Goal: Task Accomplishment & Management: Complete application form

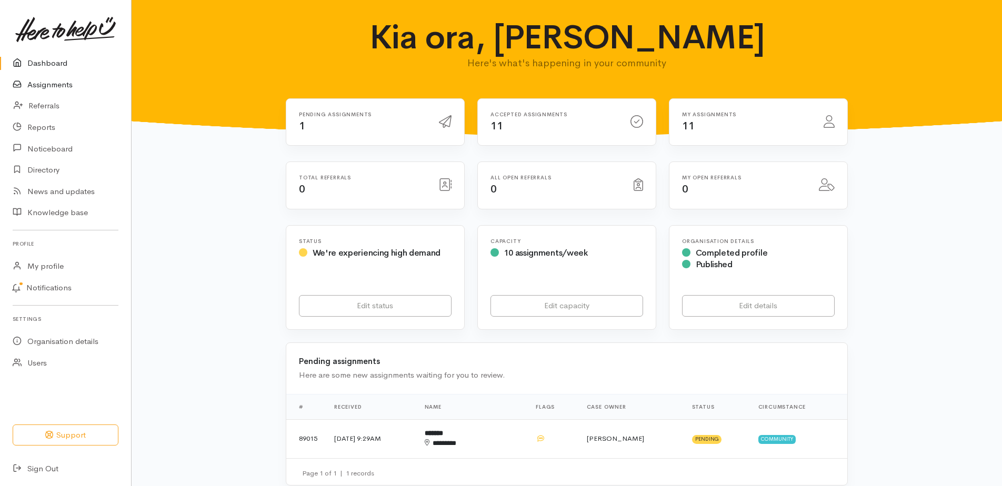
click at [48, 94] on link "Assignments" at bounding box center [65, 85] width 131 height 22
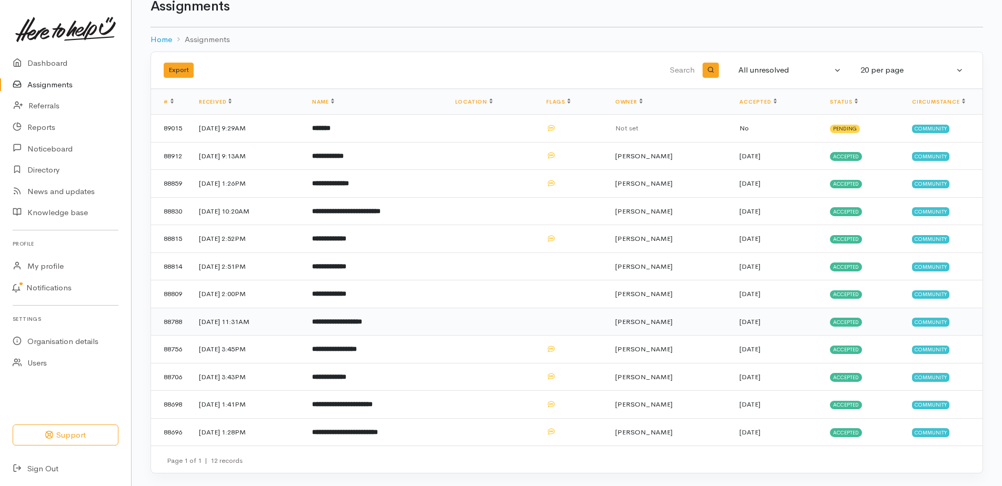
scroll to position [82, 0]
click at [366, 429] on b "**********" at bounding box center [345, 432] width 66 height 7
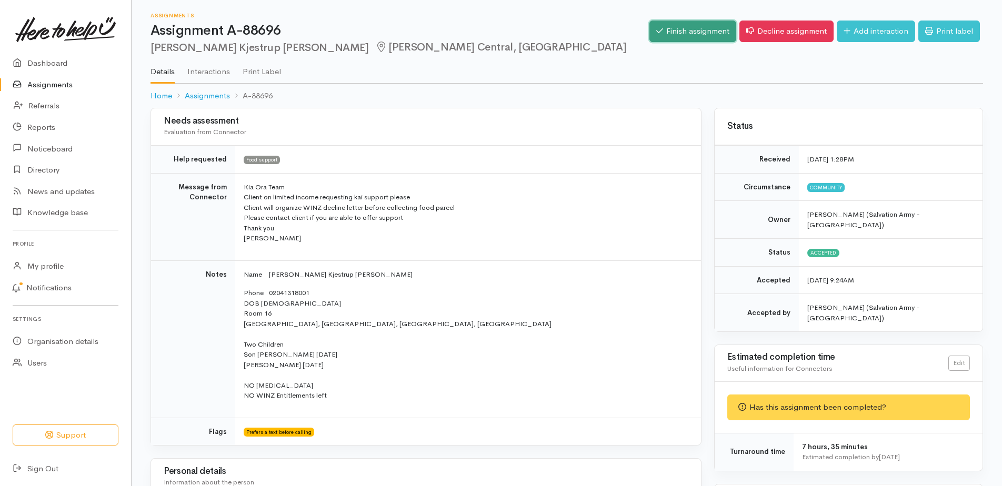
click at [662, 33] on link "Finish assignment" at bounding box center [693, 32] width 87 height 22
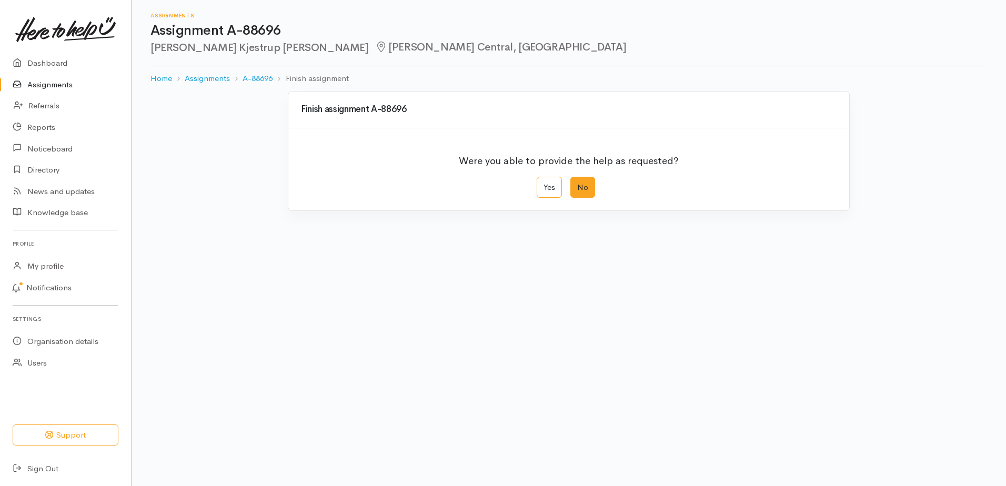
click at [585, 198] on label "No" at bounding box center [583, 188] width 25 height 22
click at [577, 184] on input "No" at bounding box center [574, 180] width 7 height 7
radio input "true"
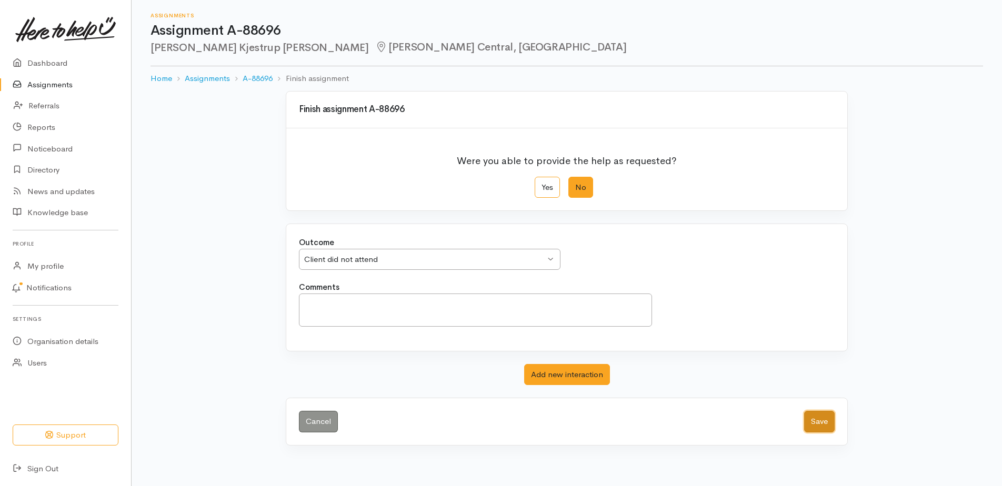
click at [810, 433] on button "Save" at bounding box center [819, 422] width 31 height 22
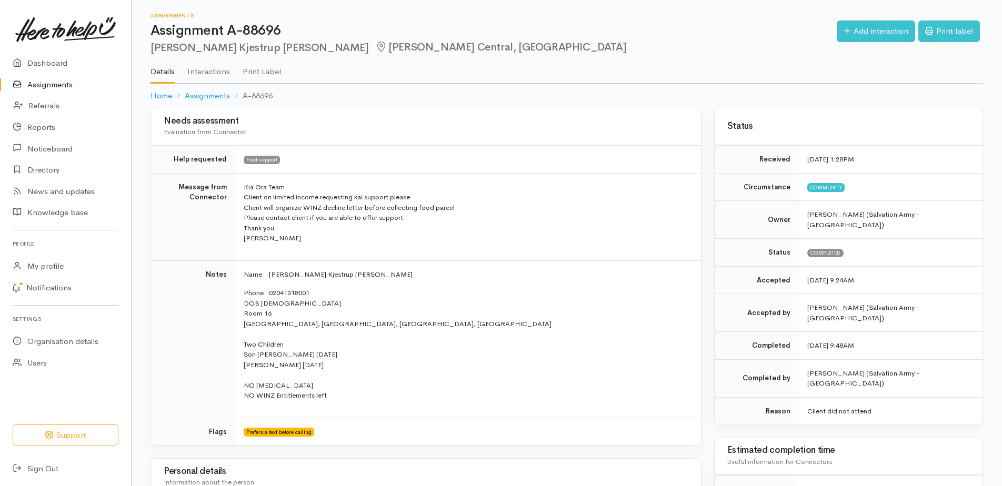
click at [52, 93] on link "Assignments" at bounding box center [65, 85] width 131 height 22
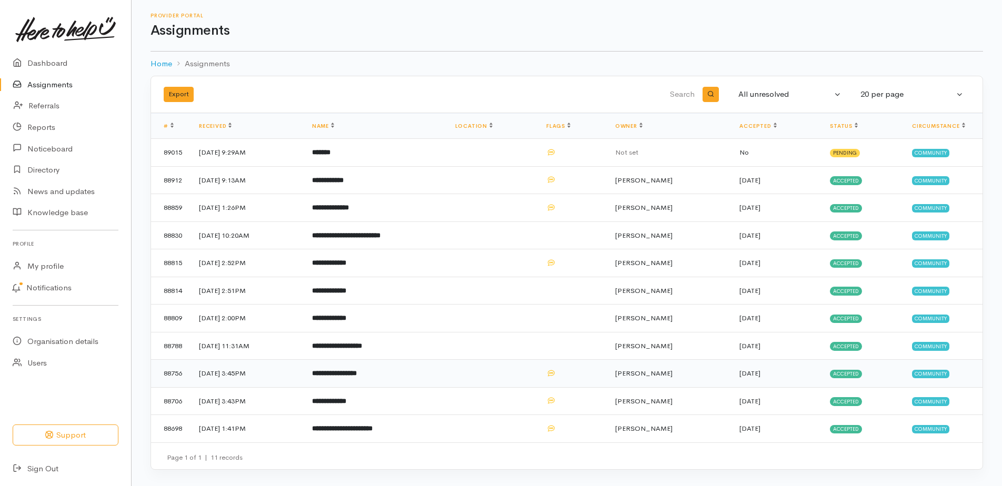
scroll to position [51, 0]
click at [373, 428] on b "**********" at bounding box center [342, 428] width 61 height 7
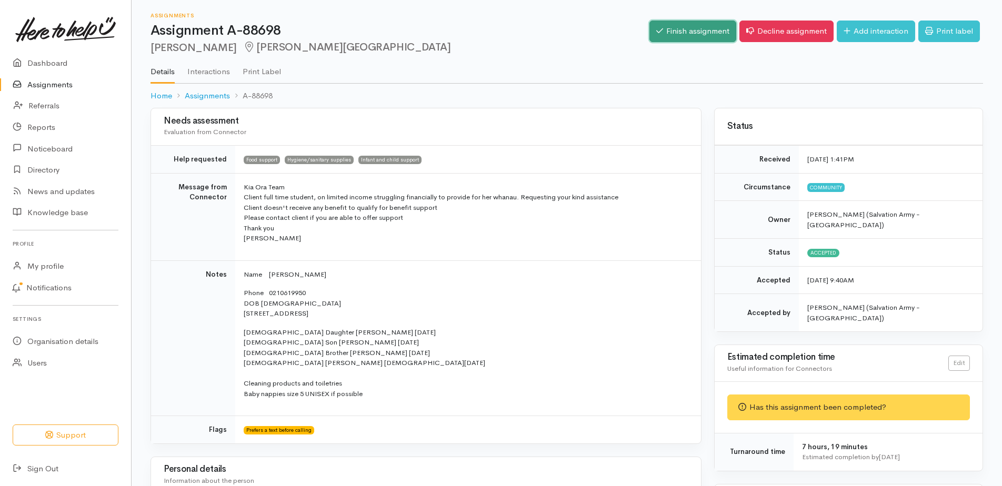
click at [673, 33] on link "Finish assignment" at bounding box center [693, 32] width 87 height 22
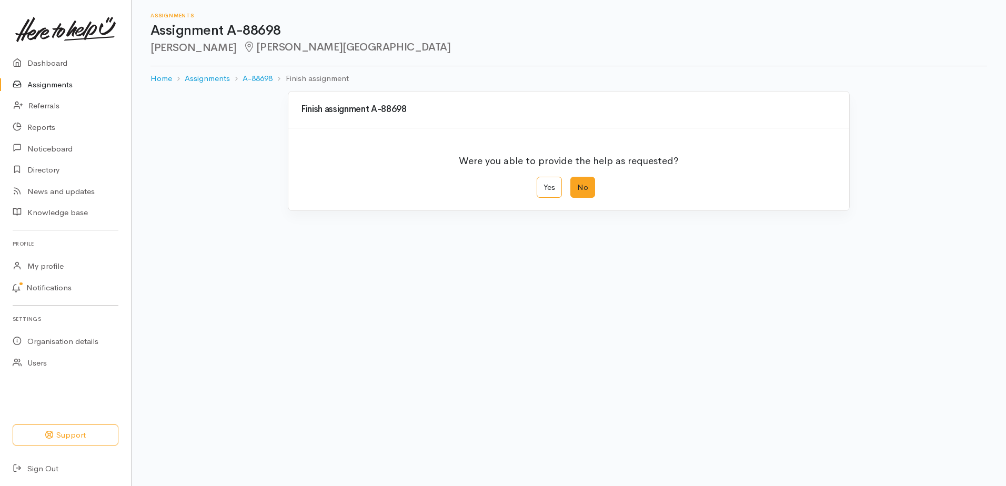
click at [584, 198] on label "No" at bounding box center [583, 188] width 25 height 22
click at [577, 184] on input "No" at bounding box center [574, 180] width 7 height 7
radio input "true"
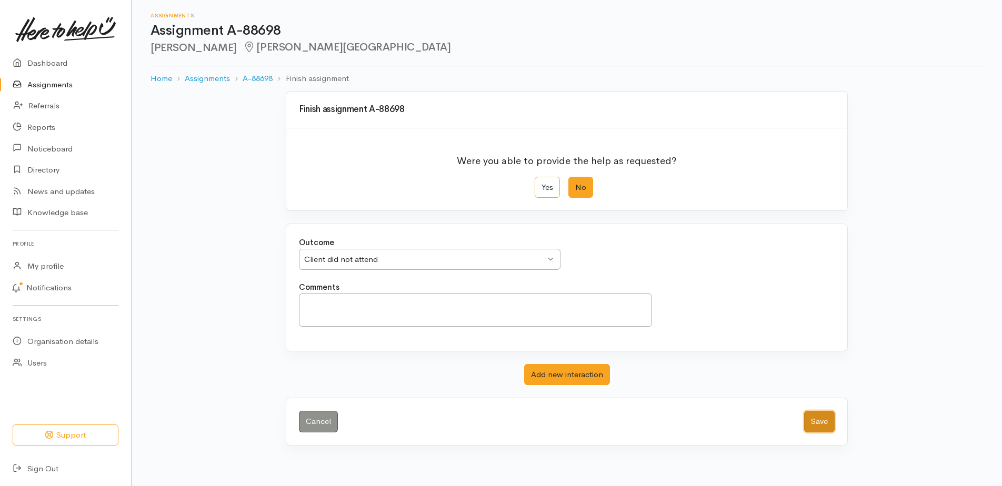
click at [814, 433] on button "Save" at bounding box center [819, 422] width 31 height 22
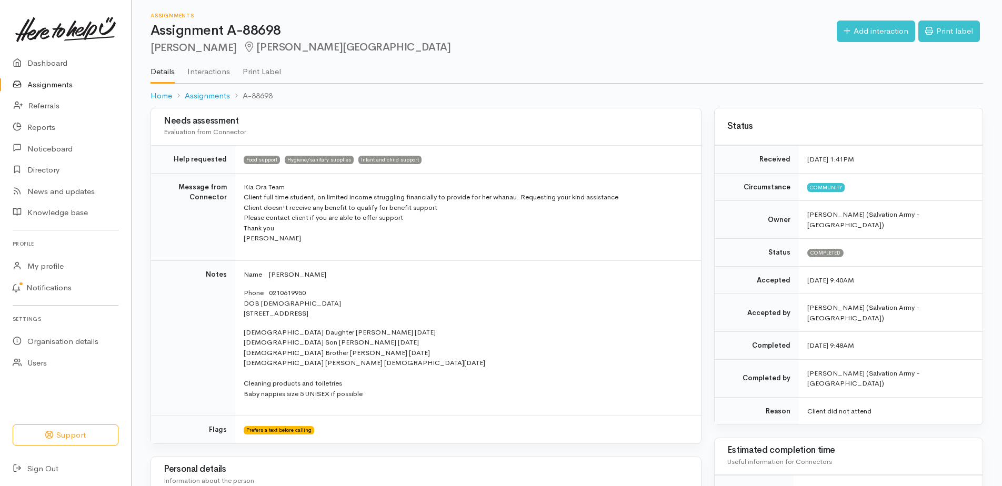
click at [58, 94] on link "Assignments" at bounding box center [65, 85] width 131 height 22
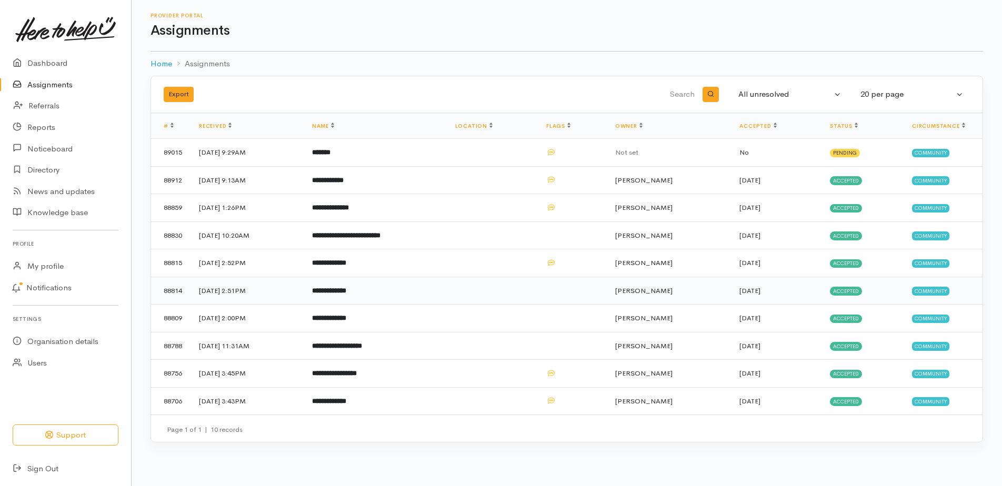
scroll to position [20, 0]
click at [346, 405] on b "**********" at bounding box center [329, 401] width 34 height 7
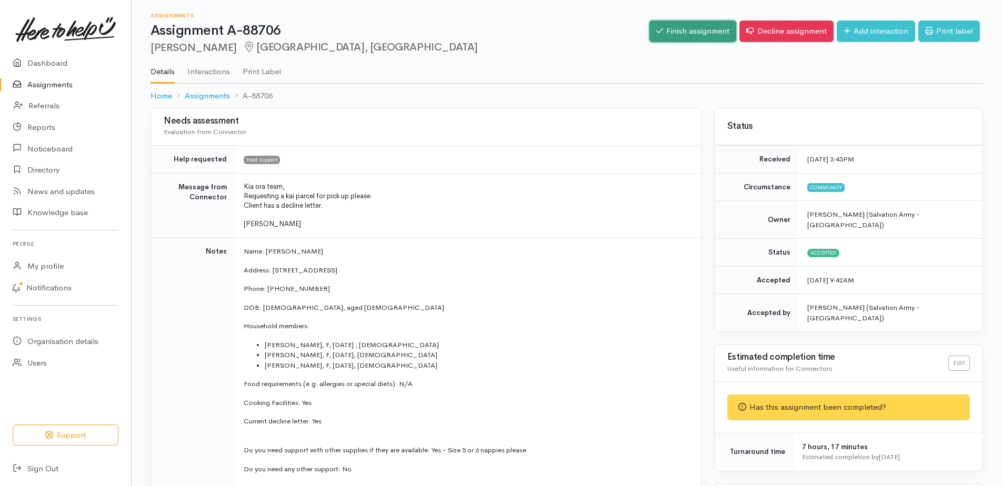
click at [663, 33] on link "Finish assignment" at bounding box center [693, 32] width 87 height 22
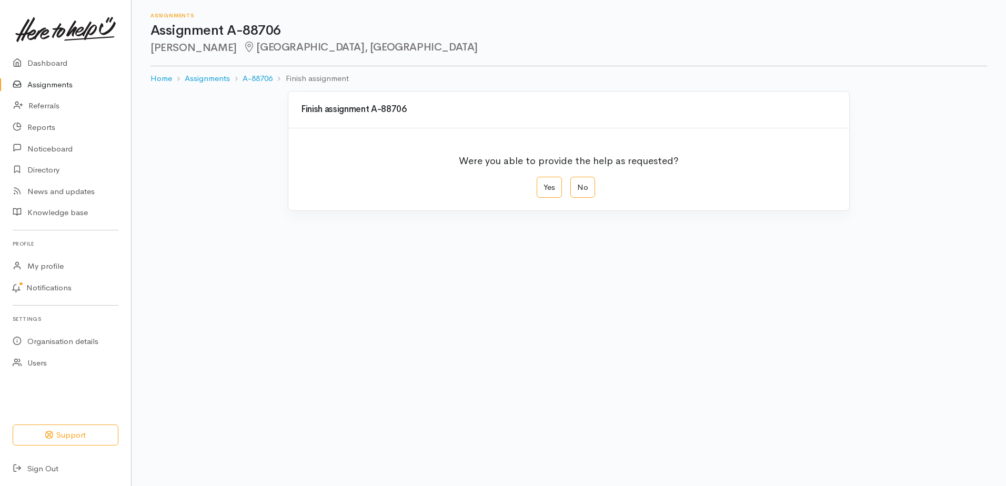
drag, startPoint x: 592, startPoint y: 204, endPoint x: 691, endPoint y: 277, distance: 122.7
click at [594, 198] on label "No" at bounding box center [583, 188] width 25 height 22
click at [577, 184] on input "No" at bounding box center [574, 180] width 7 height 7
radio input "true"
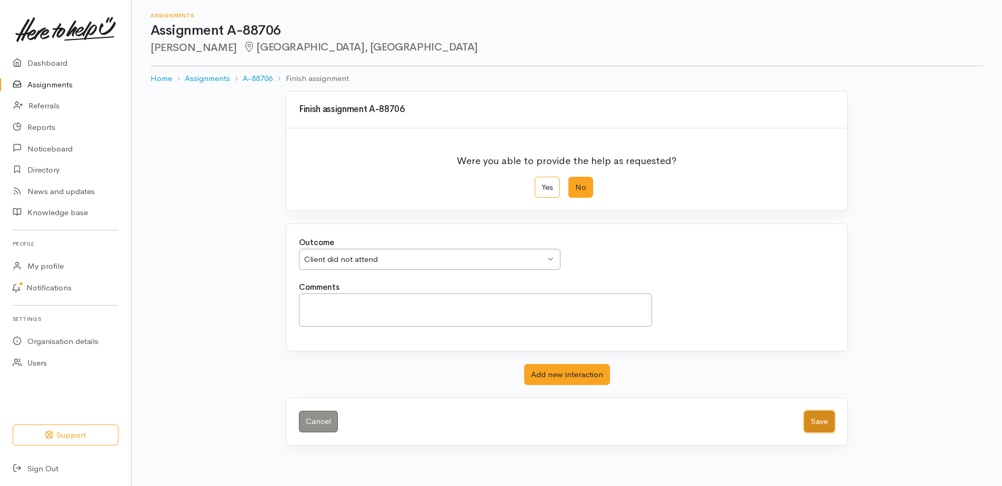
click at [818, 433] on button "Save" at bounding box center [819, 422] width 31 height 22
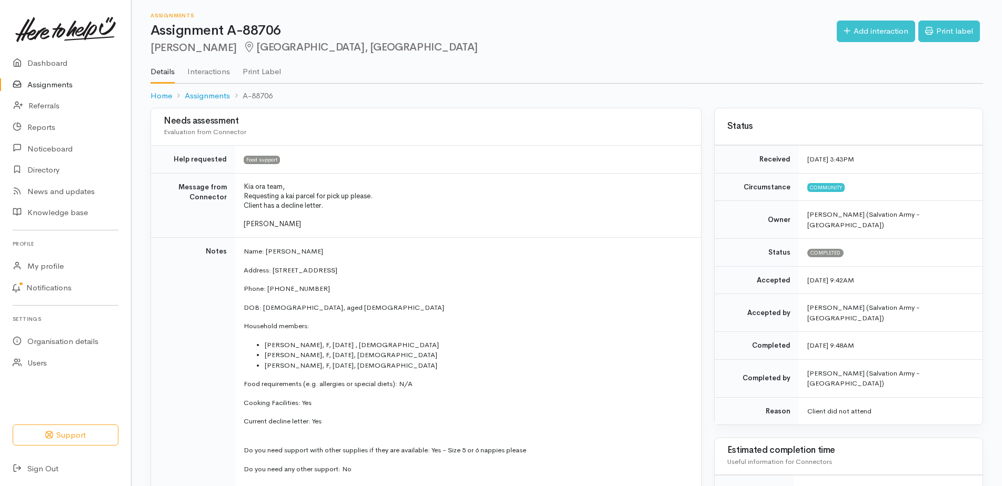
click at [64, 92] on link "Assignments" at bounding box center [65, 85] width 131 height 22
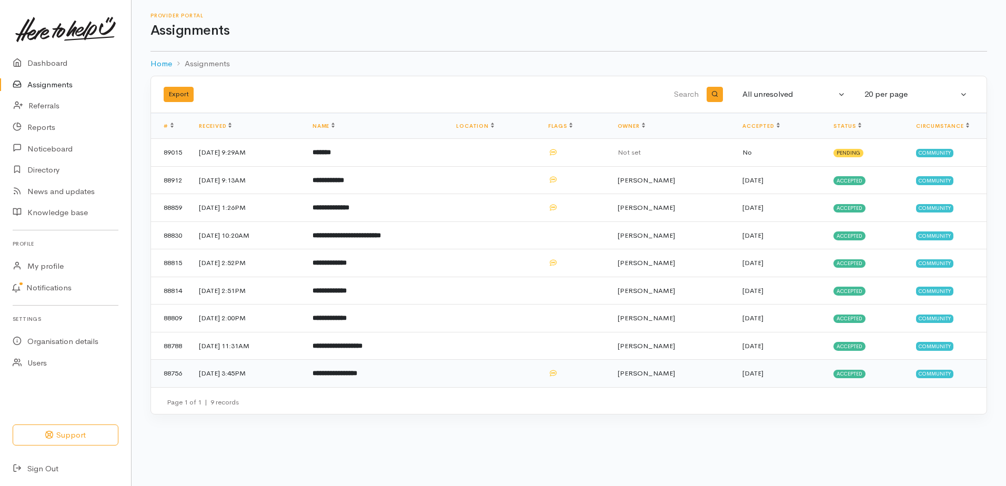
click at [357, 377] on b "**********" at bounding box center [335, 373] width 45 height 7
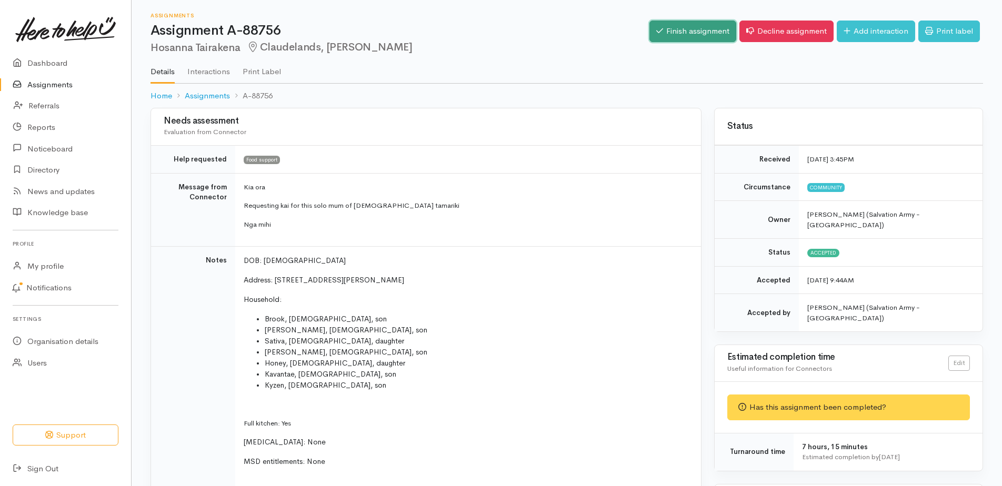
click at [650, 37] on link "Finish assignment" at bounding box center [693, 32] width 87 height 22
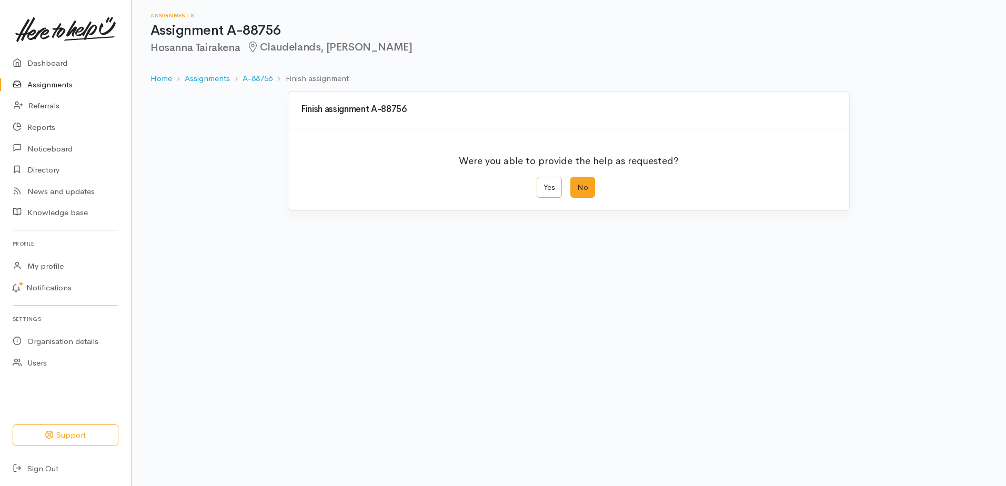
click at [590, 198] on label "No" at bounding box center [583, 188] width 25 height 22
click at [577, 184] on input "No" at bounding box center [574, 180] width 7 height 7
radio input "true"
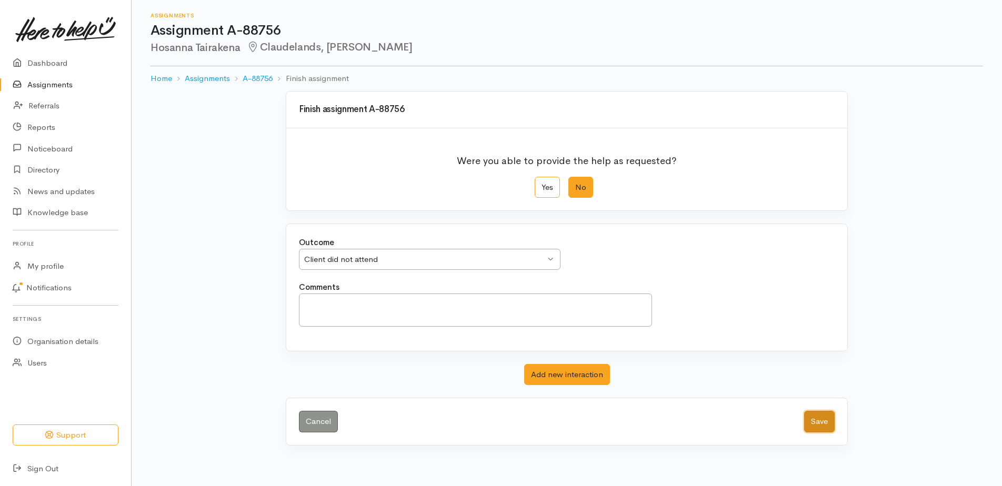
click at [815, 433] on button "Save" at bounding box center [819, 422] width 31 height 22
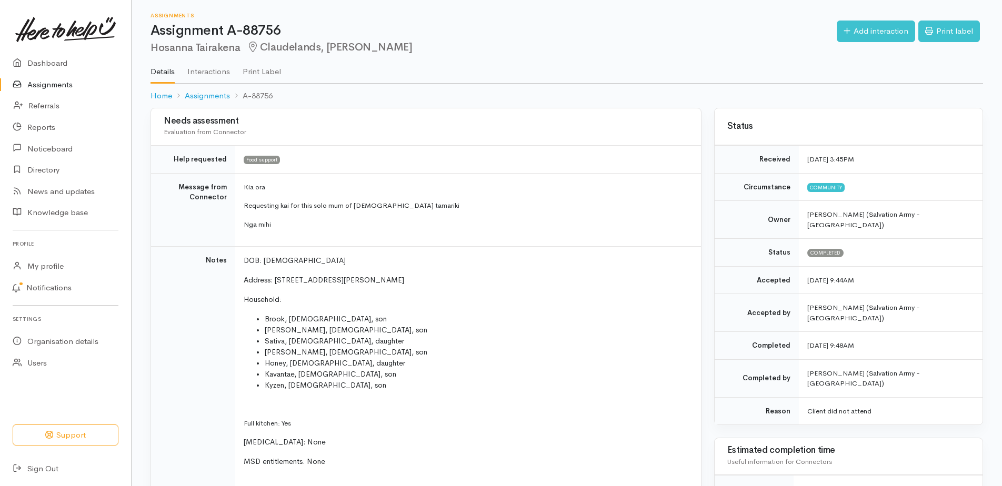
click at [49, 84] on link "Assignments" at bounding box center [65, 85] width 131 height 22
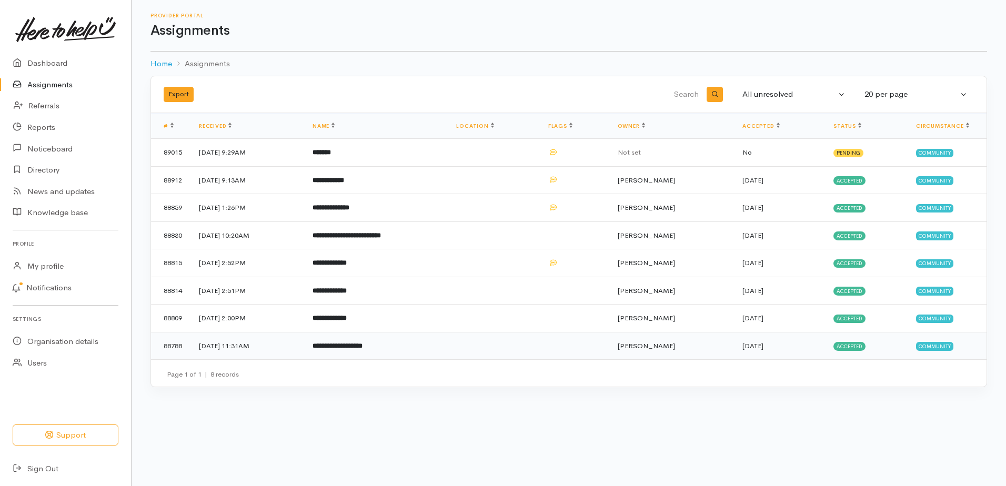
click at [363, 349] on b "**********" at bounding box center [338, 346] width 50 height 7
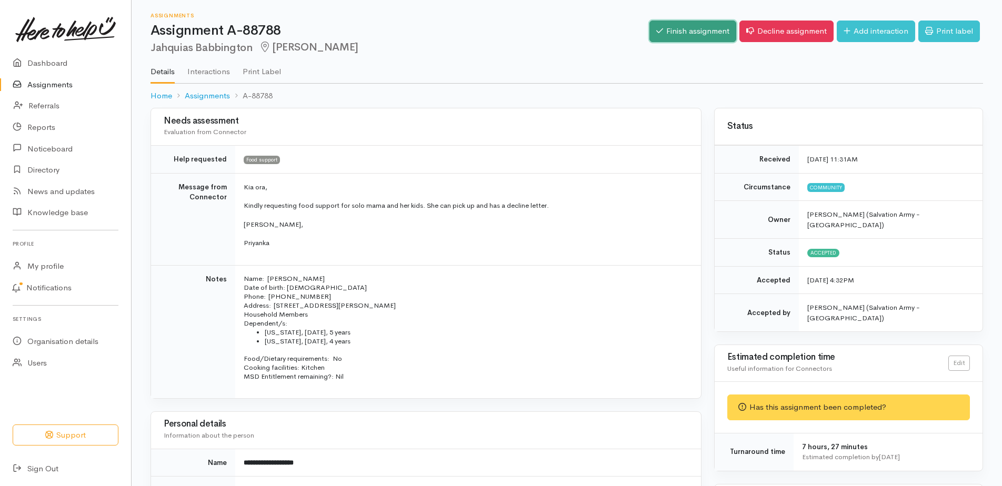
click at [650, 34] on link "Finish assignment" at bounding box center [693, 32] width 87 height 22
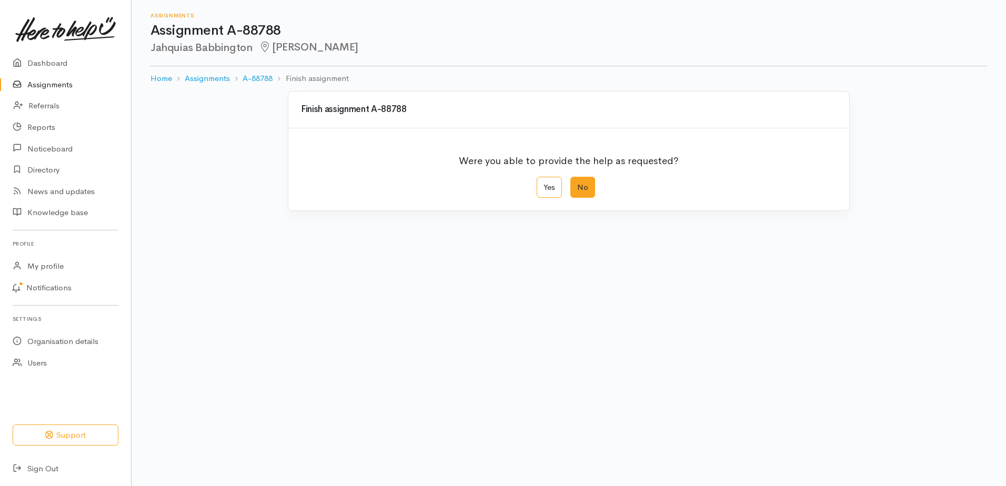
click at [588, 198] on label "No" at bounding box center [583, 188] width 25 height 22
click at [577, 184] on input "No" at bounding box center [574, 180] width 7 height 7
radio input "true"
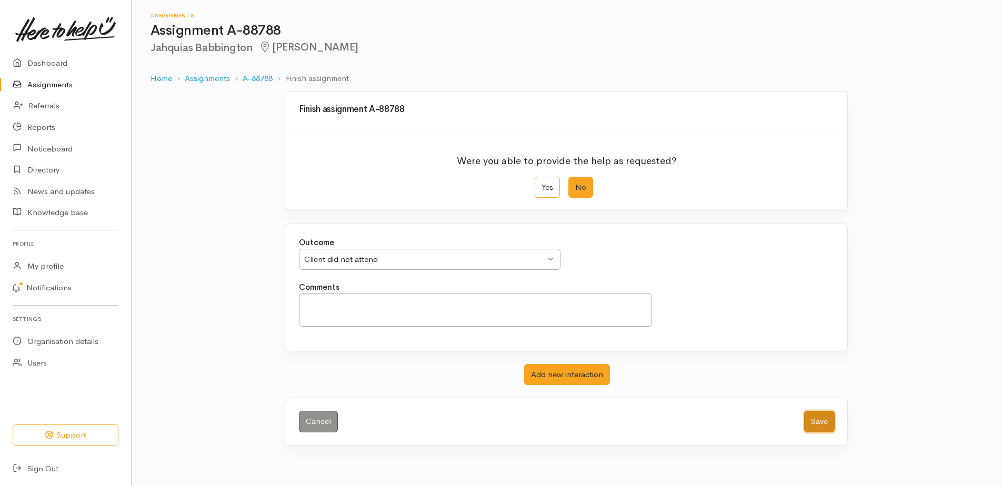
click at [805, 433] on button "Save" at bounding box center [819, 422] width 31 height 22
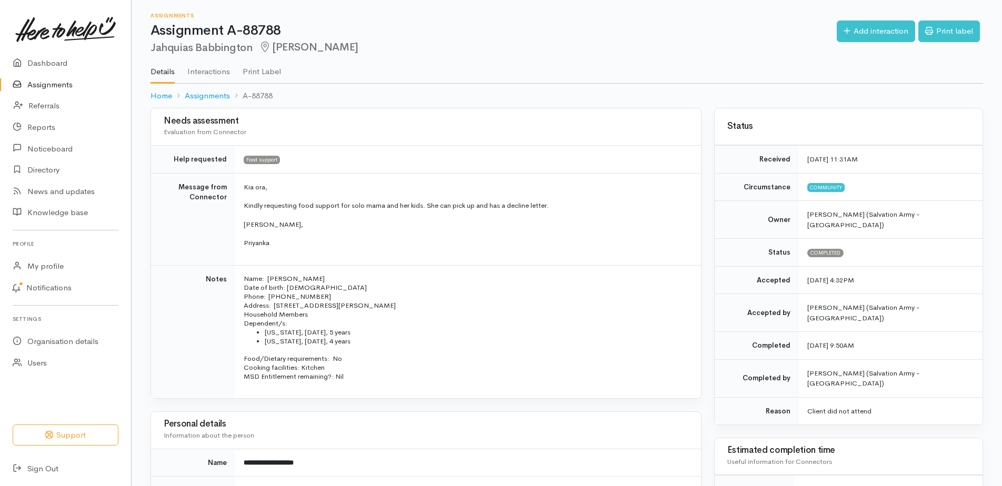
click at [56, 94] on link "Assignments" at bounding box center [65, 85] width 131 height 22
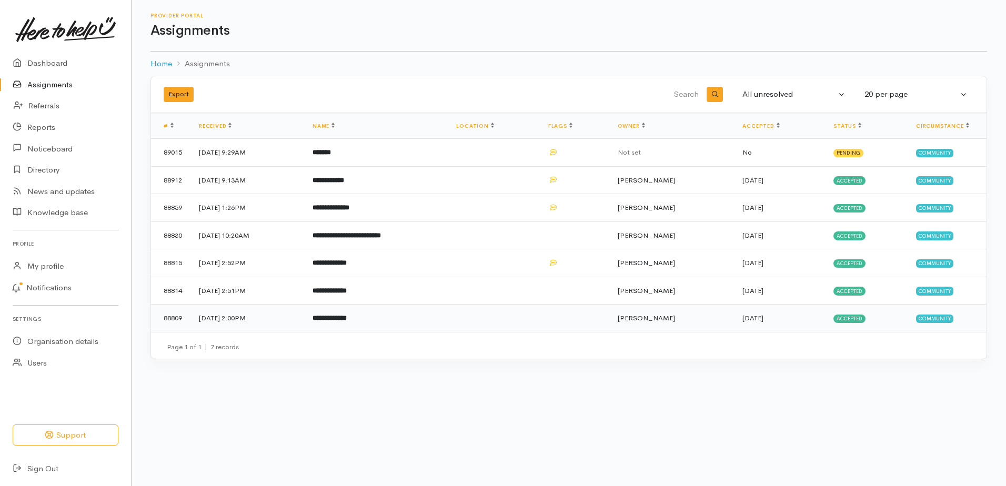
click at [347, 322] on b "**********" at bounding box center [330, 318] width 34 height 7
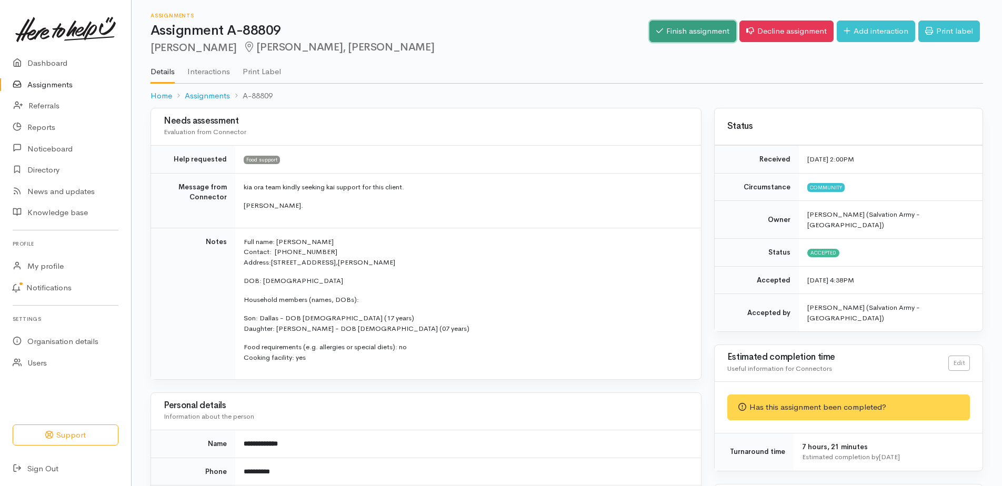
click at [659, 42] on link "Finish assignment" at bounding box center [693, 32] width 87 height 22
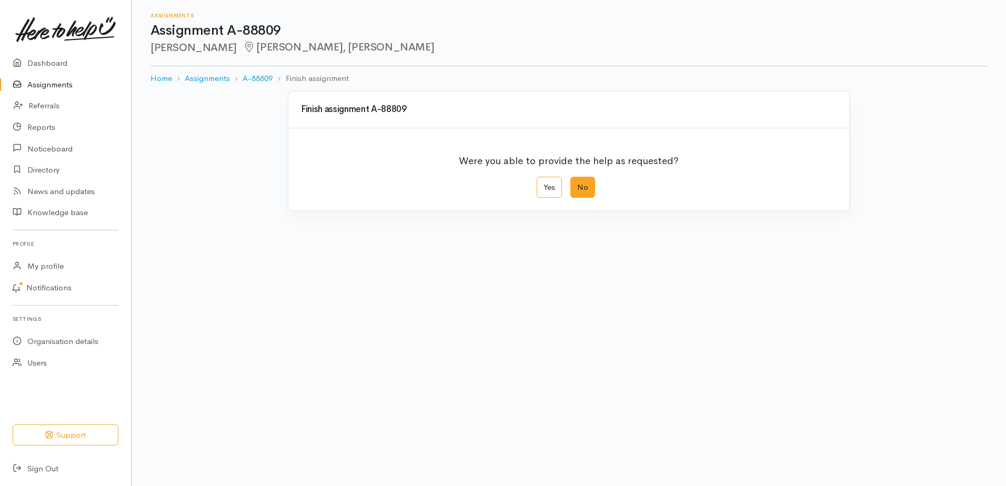
click at [594, 198] on label "No" at bounding box center [583, 188] width 25 height 22
click at [577, 184] on input "No" at bounding box center [574, 180] width 7 height 7
radio input "true"
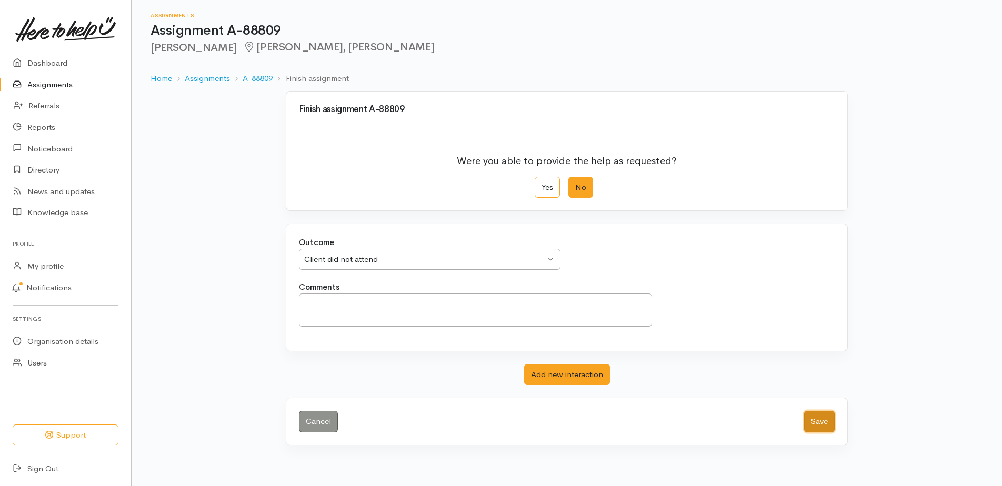
click at [820, 433] on button "Save" at bounding box center [819, 422] width 31 height 22
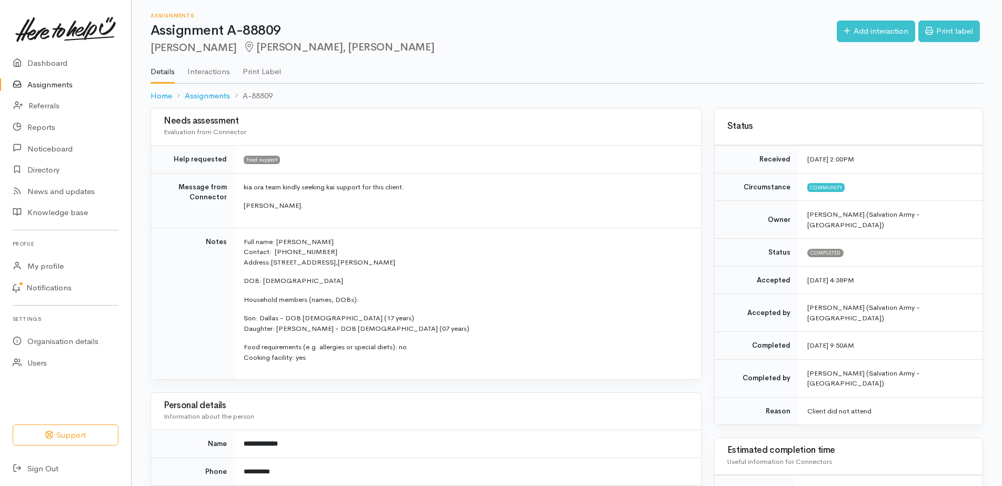
click at [72, 89] on link "Assignments" at bounding box center [65, 85] width 131 height 22
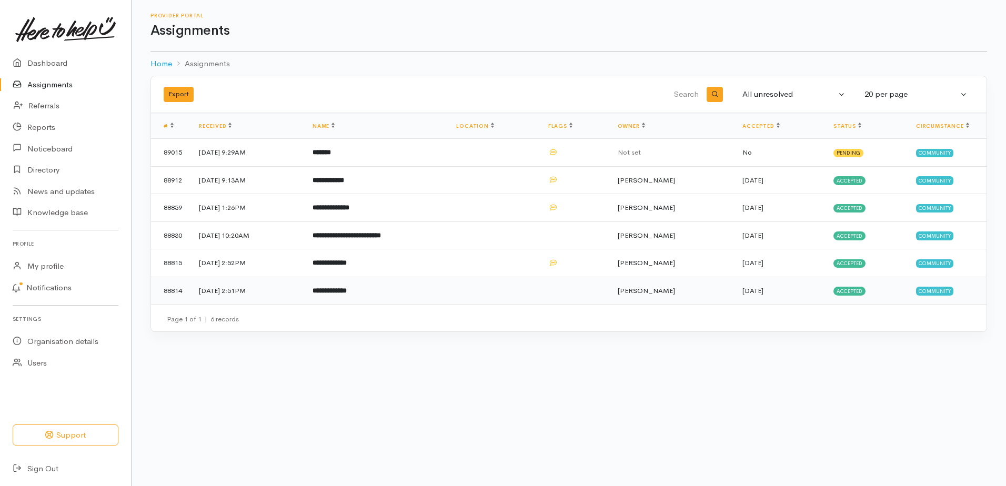
click at [347, 294] on b "**********" at bounding box center [330, 290] width 34 height 7
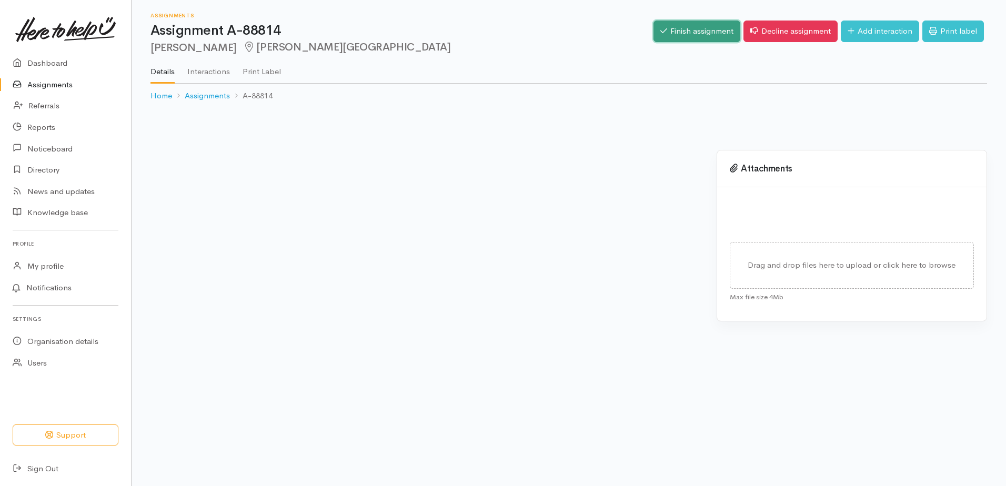
click at [665, 25] on link "Finish assignment" at bounding box center [697, 32] width 87 height 22
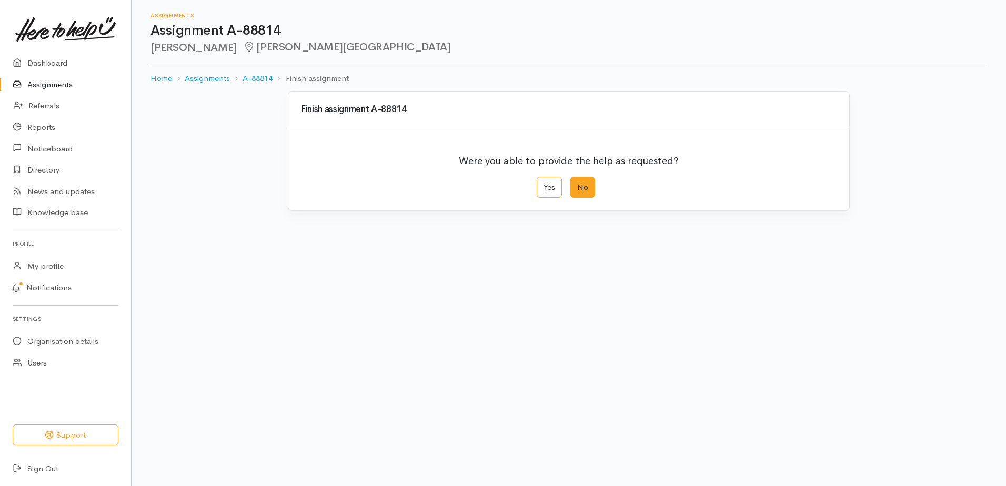
click at [588, 198] on label "No" at bounding box center [583, 188] width 25 height 22
click at [577, 184] on input "No" at bounding box center [574, 180] width 7 height 7
radio input "true"
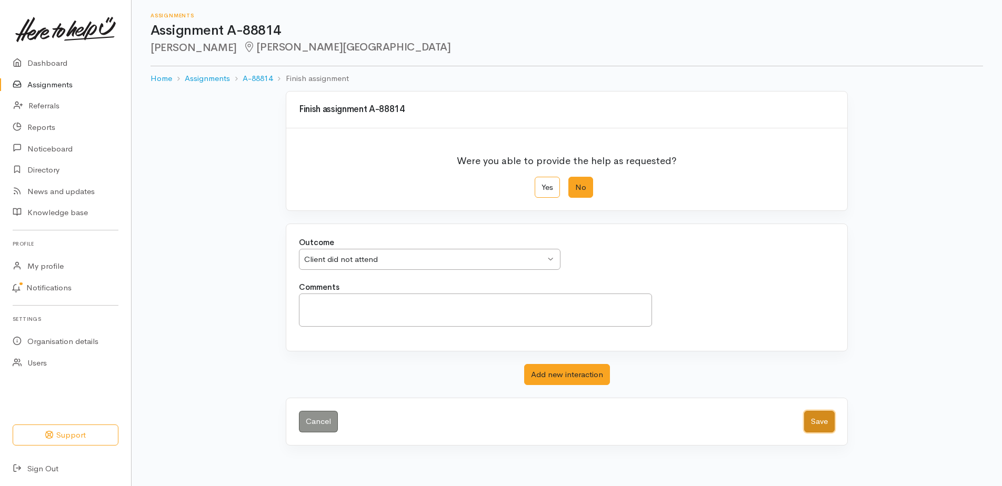
drag, startPoint x: 821, startPoint y: 469, endPoint x: 805, endPoint y: 452, distance: 23.1
click at [819, 433] on button "Save" at bounding box center [819, 422] width 31 height 22
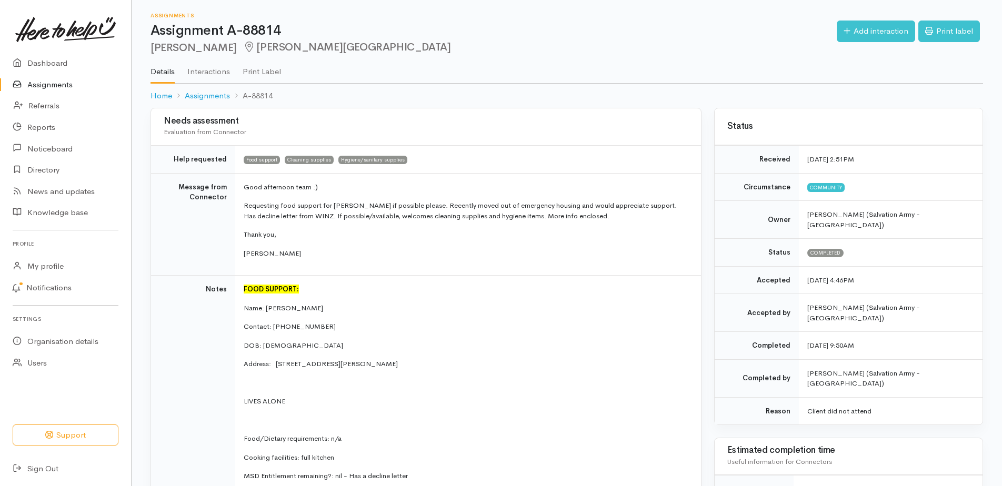
click at [51, 90] on link "Assignments" at bounding box center [65, 85] width 131 height 22
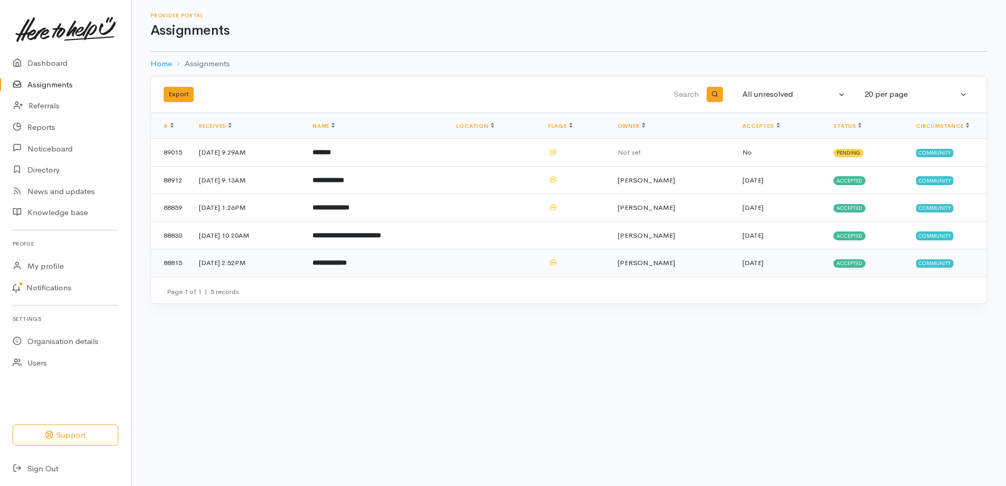
click at [347, 266] on b "**********" at bounding box center [330, 262] width 34 height 7
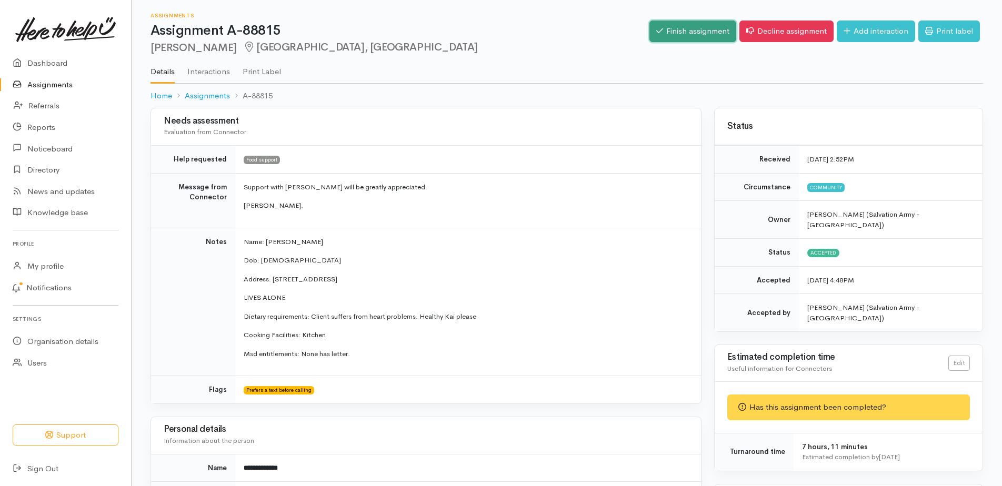
click at [650, 33] on link "Finish assignment" at bounding box center [693, 32] width 87 height 22
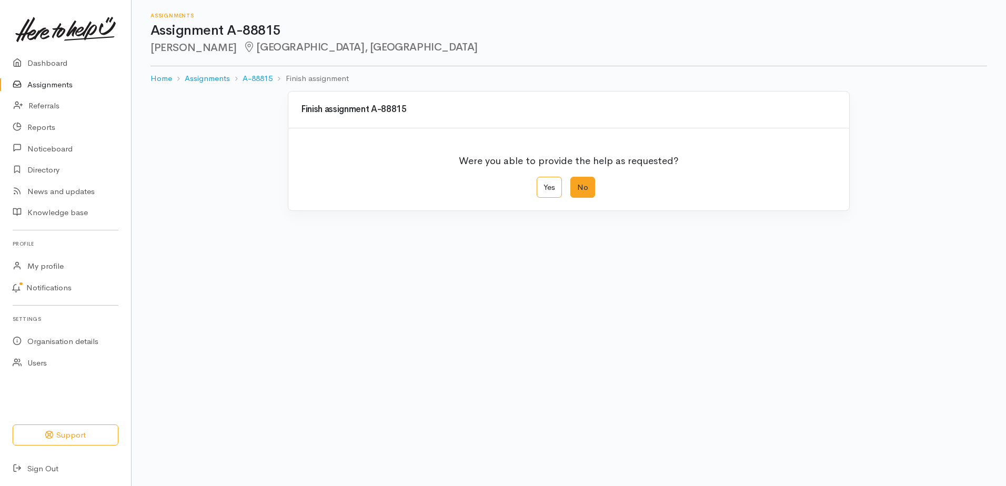
click at [588, 198] on label "No" at bounding box center [583, 188] width 25 height 22
click at [577, 184] on input "No" at bounding box center [574, 180] width 7 height 7
radio input "true"
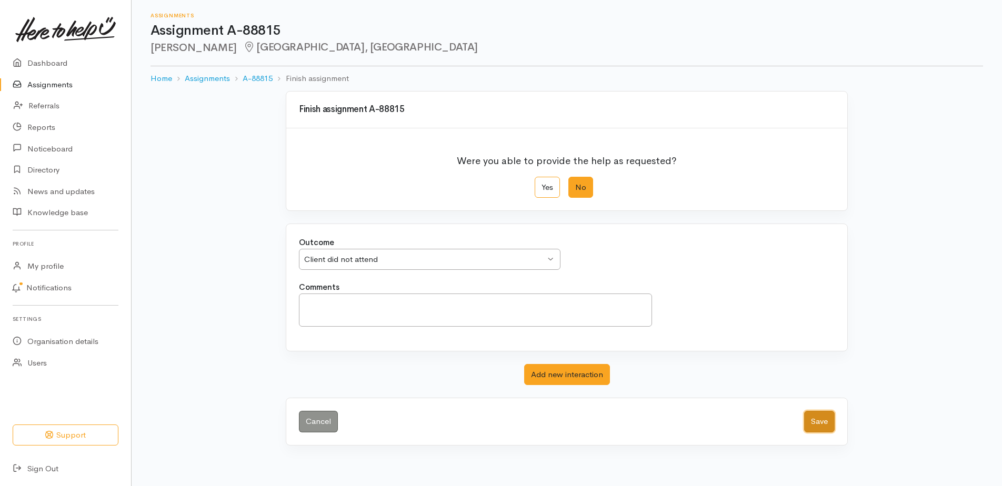
drag, startPoint x: 823, startPoint y: 468, endPoint x: 818, endPoint y: 462, distance: 8.2
click at [818, 433] on button "Save" at bounding box center [819, 422] width 31 height 22
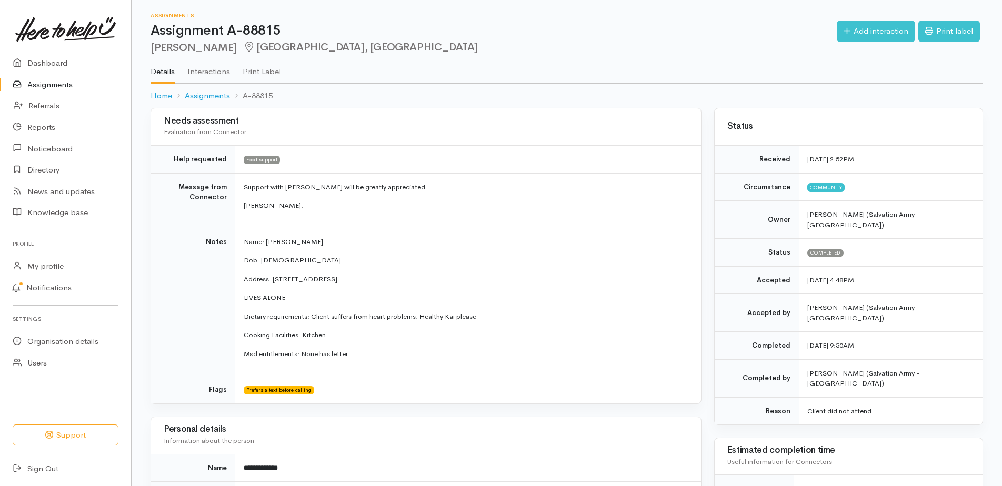
click at [53, 89] on link "Assignments" at bounding box center [65, 85] width 131 height 22
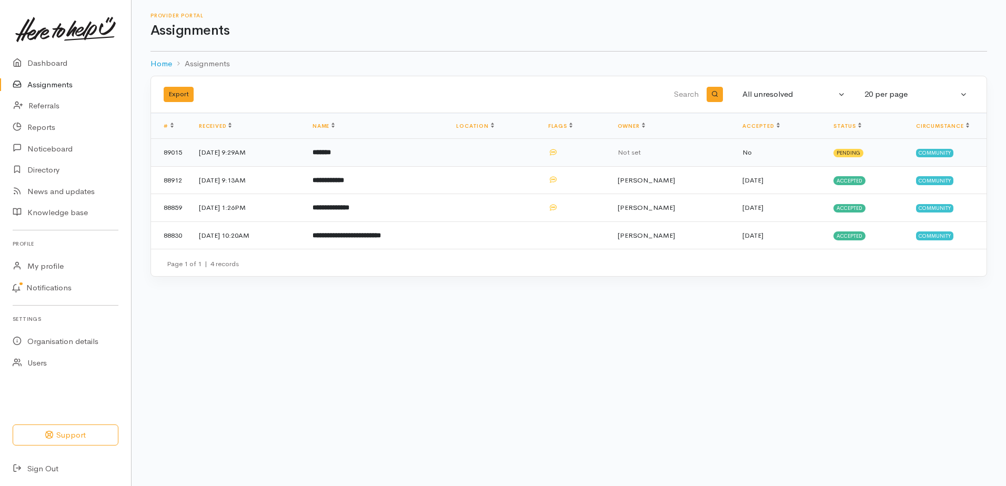
click at [331, 156] on b "*******" at bounding box center [322, 152] width 18 height 7
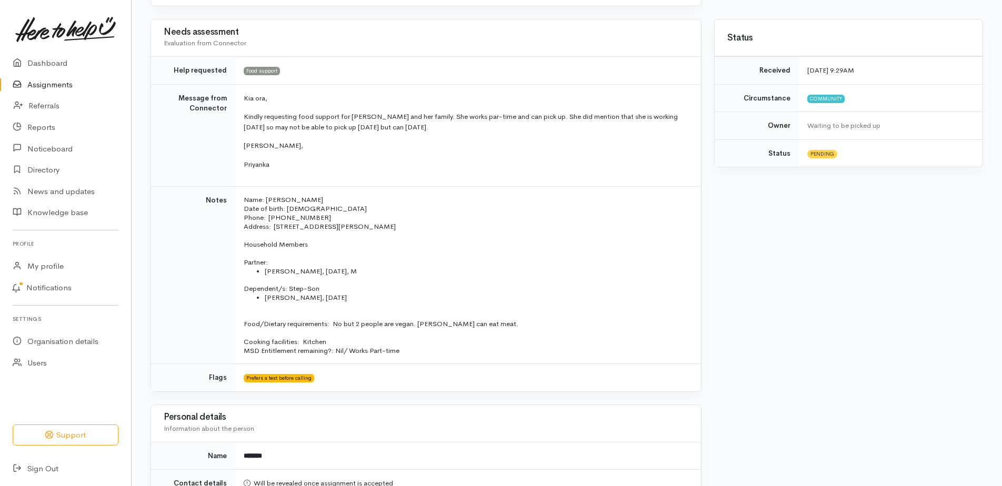
scroll to position [211, 0]
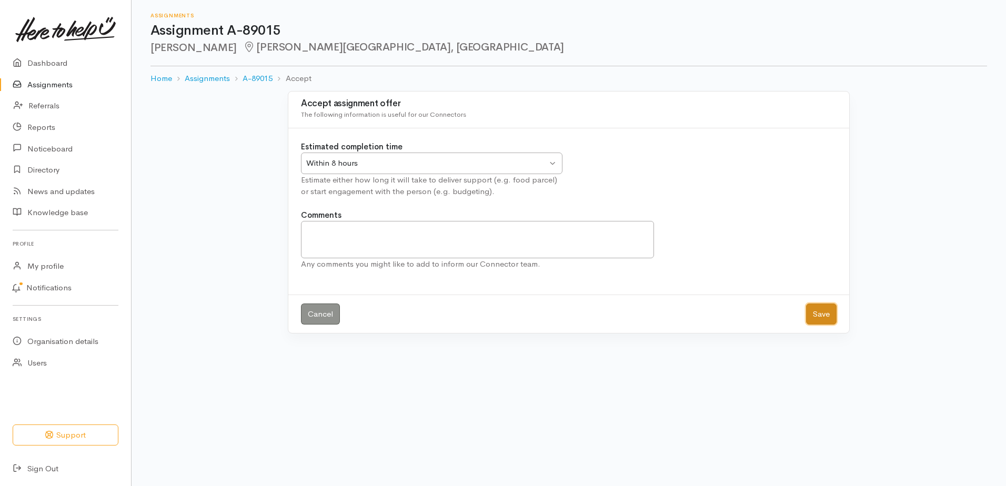
click at [812, 325] on button "Save" at bounding box center [821, 315] width 31 height 22
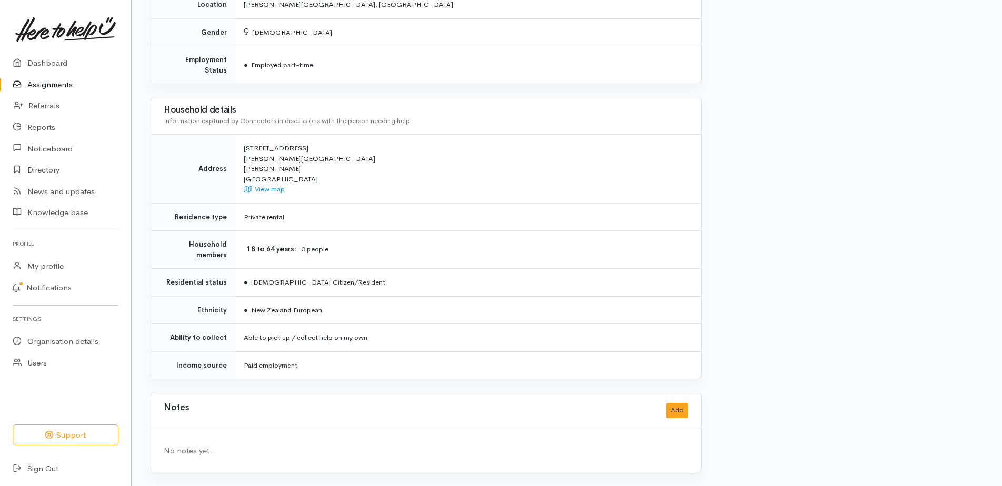
scroll to position [737, 0]
click at [668, 405] on button "Add" at bounding box center [677, 410] width 23 height 15
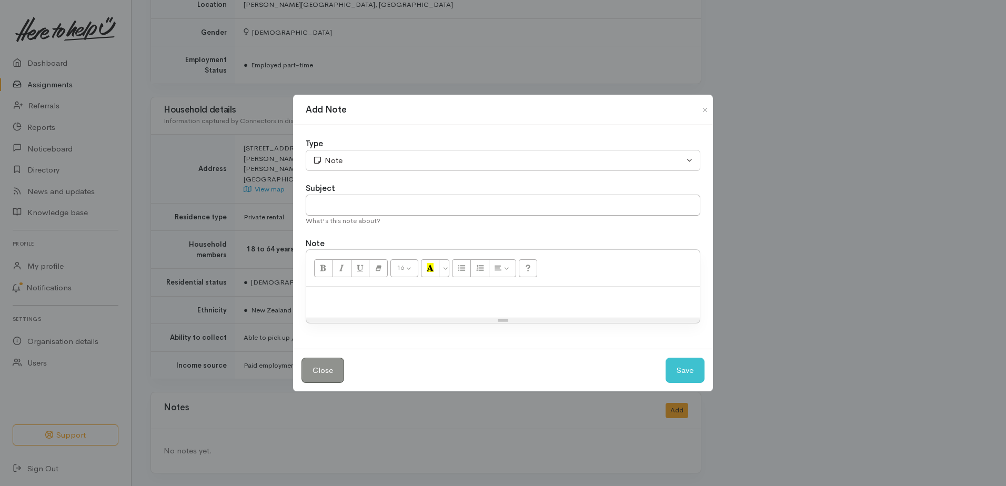
click at [374, 304] on p at bounding box center [503, 298] width 383 height 12
click at [677, 381] on button "Save" at bounding box center [685, 371] width 39 height 26
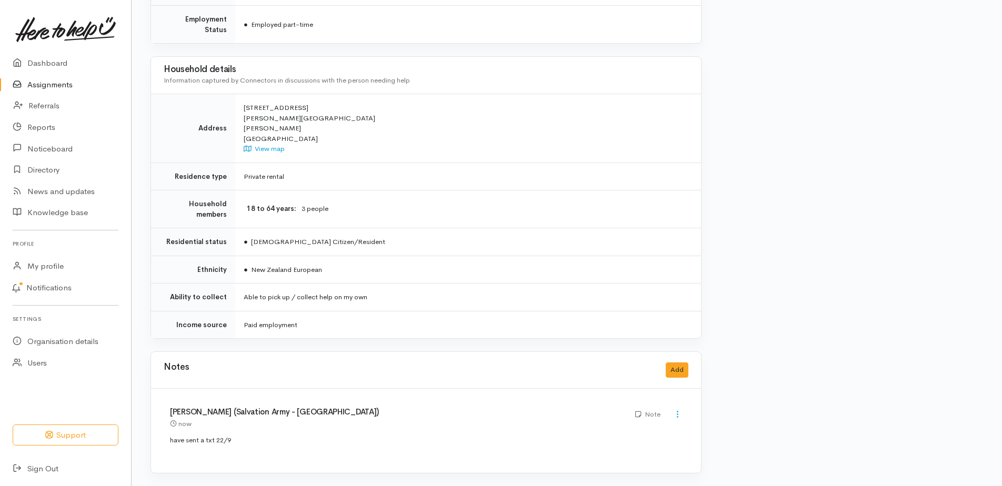
click at [57, 86] on link "Assignments" at bounding box center [65, 85] width 131 height 22
